Goal: Task Accomplishment & Management: Complete application form

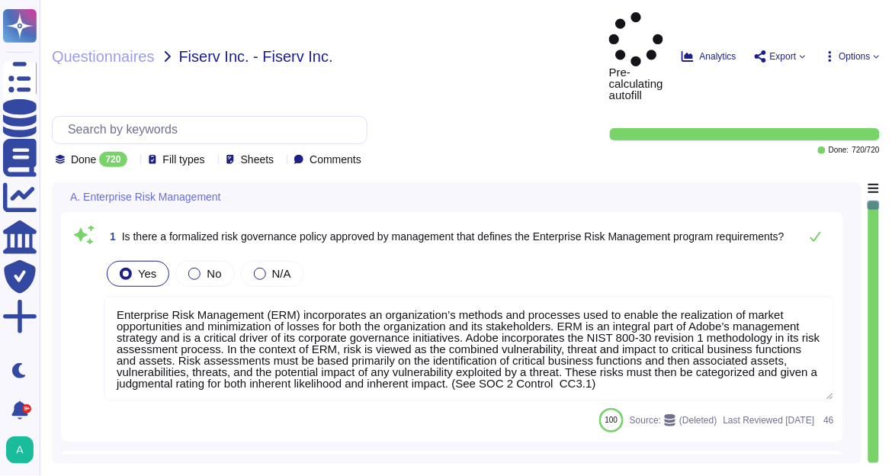
type textarea "Enterprise Risk Management (ERM) incorporates an organization’s methods and pro…"
type textarea "The risk governance plan includes risk scenarios that encompass events and poss…"
type textarea "Adobe has an established Enterprise-wide Risk Management process used by manage…"
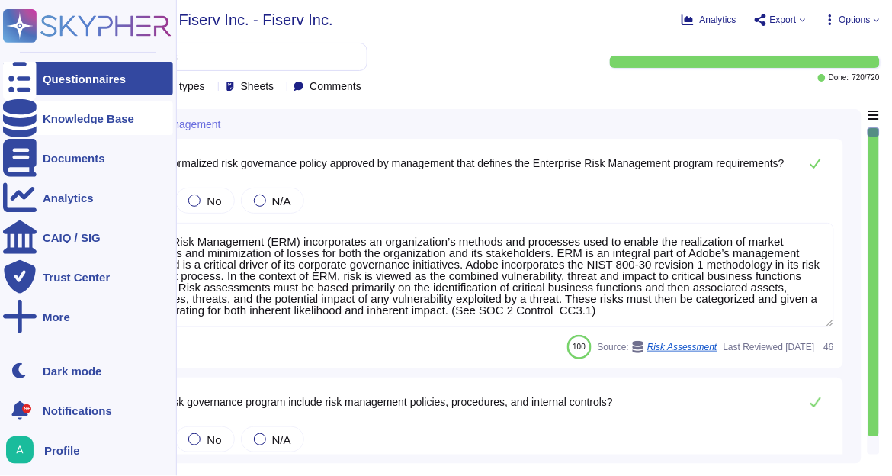
click at [117, 127] on div "Knowledge Base" at bounding box center [88, 118] width 170 height 34
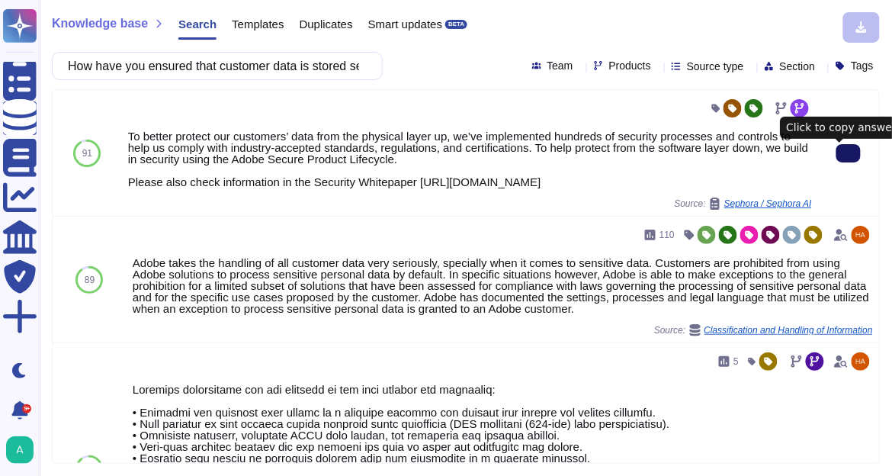
click at [849, 153] on icon at bounding box center [849, 153] width 0 height 0
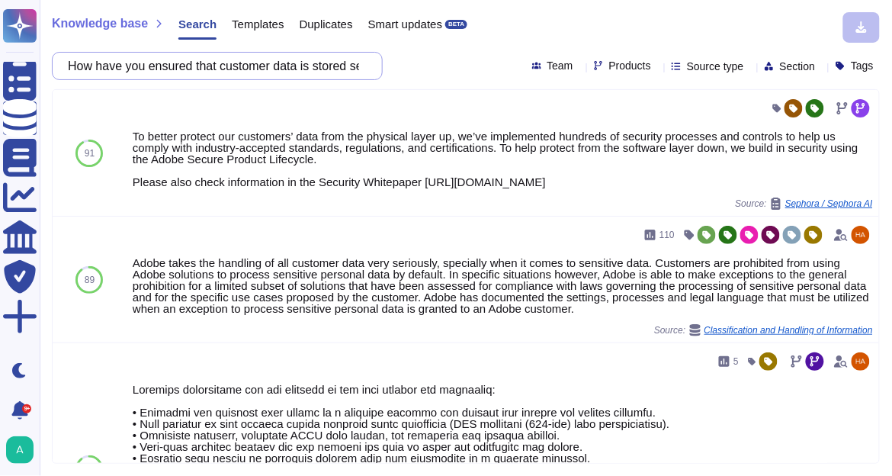
click at [226, 65] on input "How have you ensured that customer data is stored securely and protected agains…" at bounding box center [213, 66] width 307 height 27
paste input "4. Please provide any privacy and information governance materials that outline…"
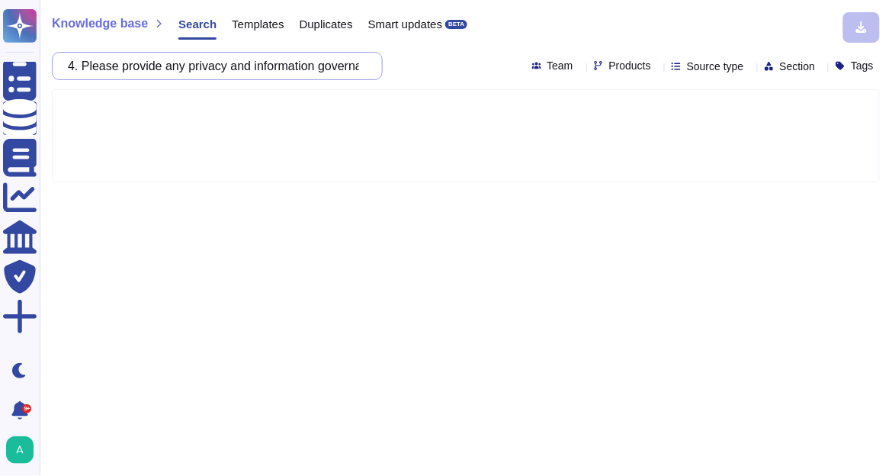
scroll to position [0, 535]
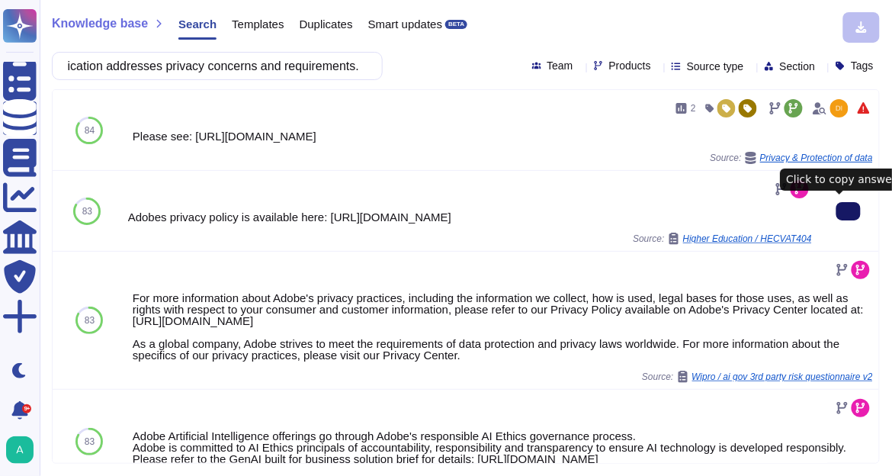
type input "4. Please provide any privacy and information governance materials that outline…"
